Goal: Information Seeking & Learning: Learn about a topic

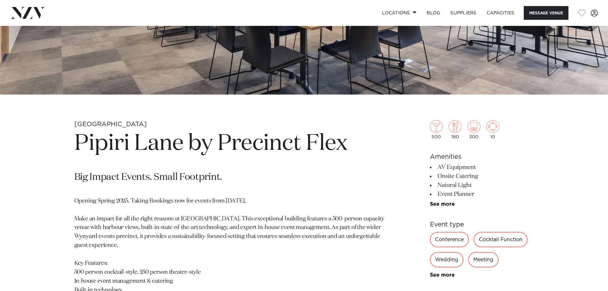
scroll to position [223, 0]
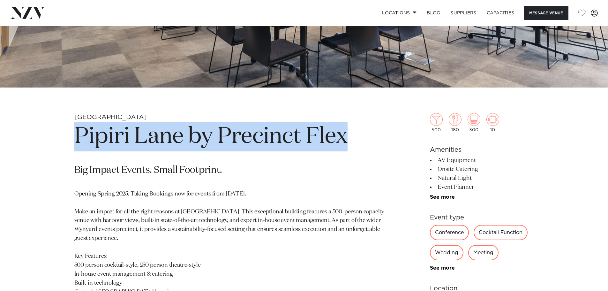
drag, startPoint x: 349, startPoint y: 136, endPoint x: 77, endPoint y: 136, distance: 272.0
click at [77, 136] on h1 "Pipiri Lane by Precinct Flex" at bounding box center [229, 136] width 310 height 29
copy h1 "Pipiri Lane by Precinct Flex"
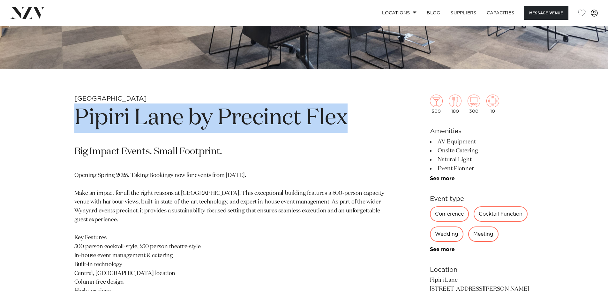
scroll to position [192, 0]
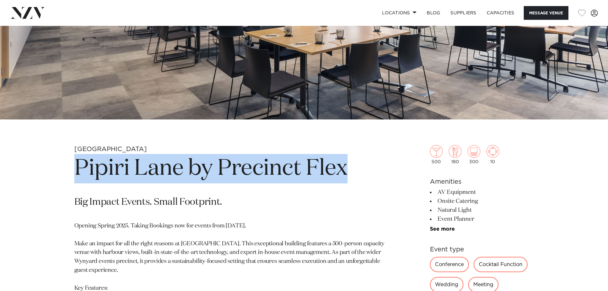
copy h1 "Pipiri Lane by Precinct Flex"
click at [494, 154] on img at bounding box center [492, 151] width 13 height 13
drag, startPoint x: 478, startPoint y: 191, endPoint x: 438, endPoint y: 192, distance: 39.9
click at [438, 192] on li "AV Equipment" at bounding box center [482, 192] width 104 height 9
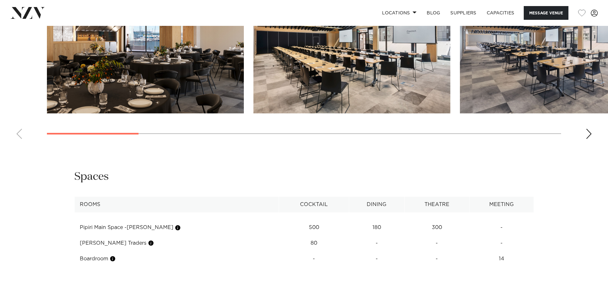
scroll to position [798, 0]
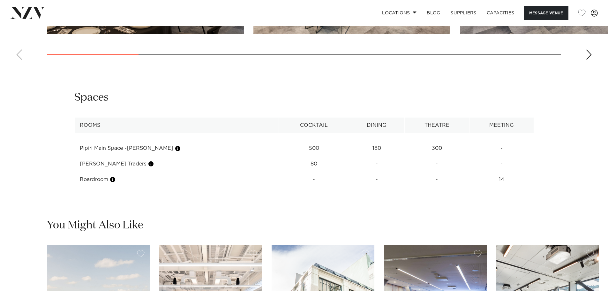
click at [102, 141] on td "Pipiri Main Space -[PERSON_NAME]" at bounding box center [176, 148] width 205 height 16
drag, startPoint x: 78, startPoint y: 145, endPoint x: 128, endPoint y: 151, distance: 51.2
click at [128, 151] on td "Pipiri Main Space -[PERSON_NAME]" at bounding box center [176, 148] width 205 height 16
click at [142, 153] on td "Pipiri Main Space -[PERSON_NAME]" at bounding box center [176, 148] width 205 height 16
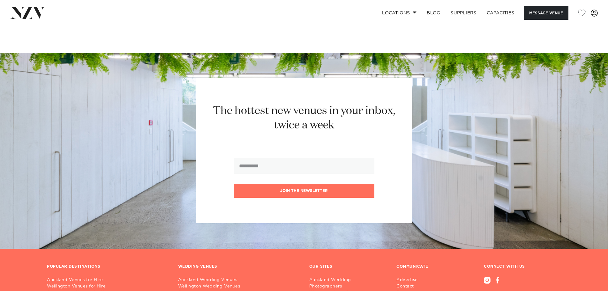
scroll to position [1245, 0]
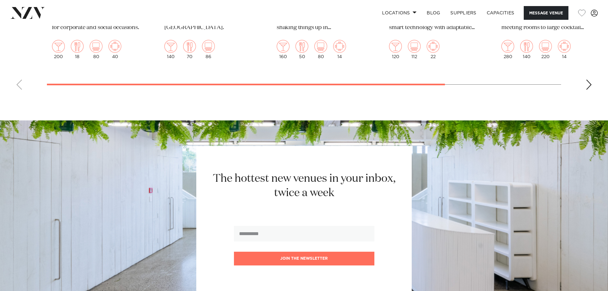
click at [586, 87] on div "Next slide" at bounding box center [589, 84] width 6 height 10
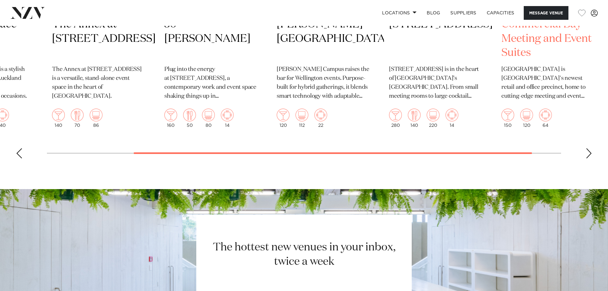
scroll to position [1085, 0]
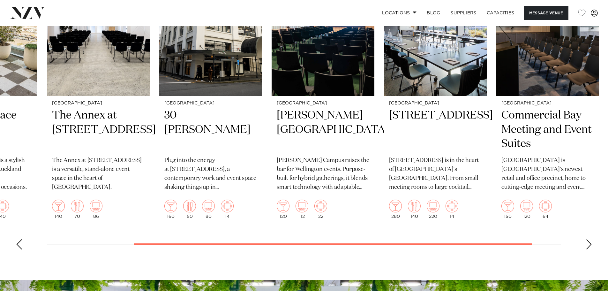
click at [582, 249] on swiper-container "[GEOGRAPHIC_DATA] [GEOGRAPHIC_DATA] is a stylish venue overlooking the Auckland…" at bounding box center [304, 106] width 608 height 297
click at [591, 243] on div "Next slide" at bounding box center [589, 244] width 6 height 10
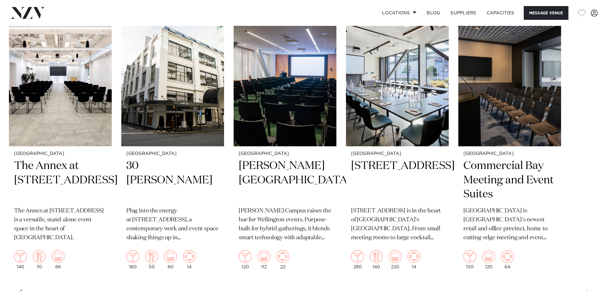
scroll to position [958, 0]
